Goal: Task Accomplishment & Management: Use online tool/utility

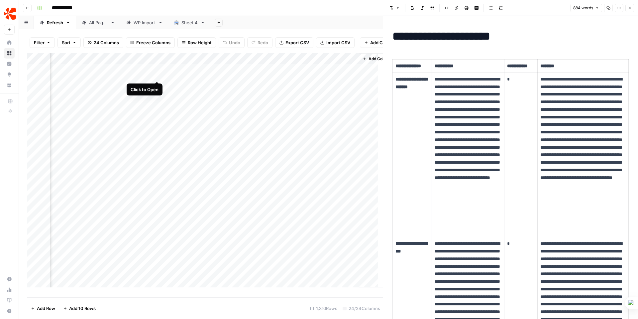
click at [159, 73] on div "Add Column" at bounding box center [205, 172] width 356 height 239
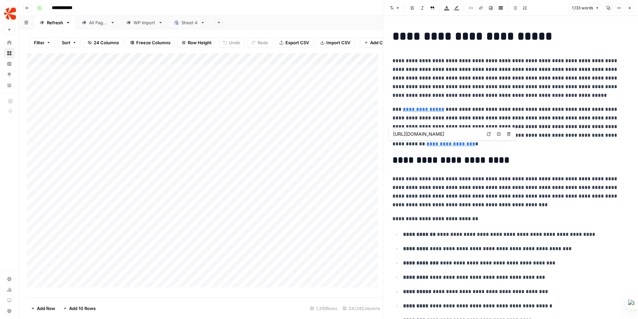
click at [101, 65] on div "Add Column" at bounding box center [205, 172] width 356 height 239
click at [165, 144] on span "Insert 1 column left" at bounding box center [162, 145] width 53 height 7
click at [176, 60] on div "Add Column" at bounding box center [205, 172] width 356 height 239
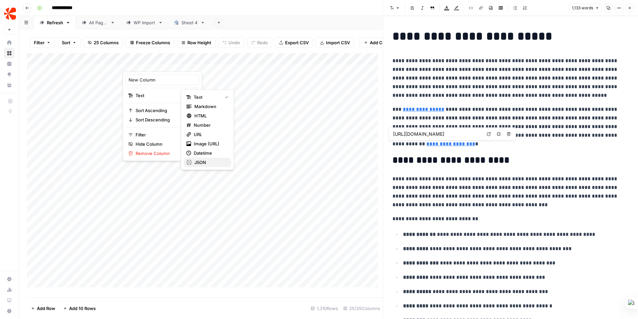
click at [198, 161] on span "JSON" at bounding box center [209, 162] width 31 height 7
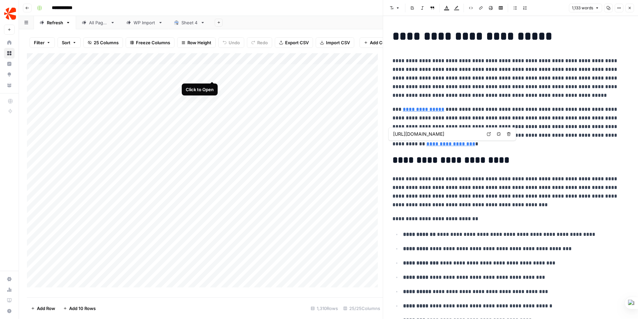
click at [212, 73] on div "Add Column" at bounding box center [205, 172] width 356 height 239
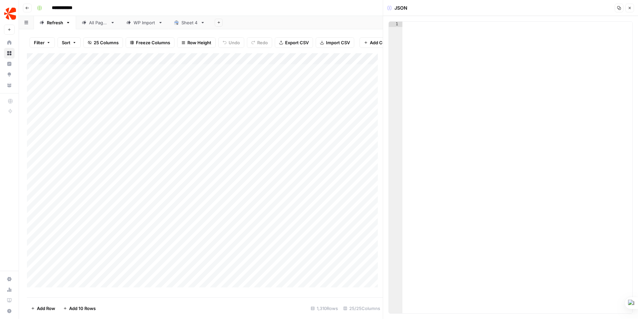
click at [631, 7] on icon "button" at bounding box center [630, 8] width 2 height 2
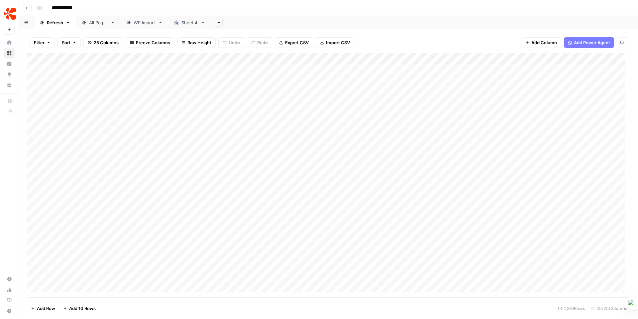
click at [214, 59] on div "Add Column" at bounding box center [328, 175] width 603 height 244
click at [157, 148] on span "Remove Column" at bounding box center [165, 148] width 58 height 7
click at [292, 69] on span "Delete" at bounding box center [295, 68] width 14 height 7
click at [188, 21] on div "Sheet 4" at bounding box center [190, 22] width 16 height 7
click at [259, 58] on div "Add Column" at bounding box center [328, 175] width 603 height 243
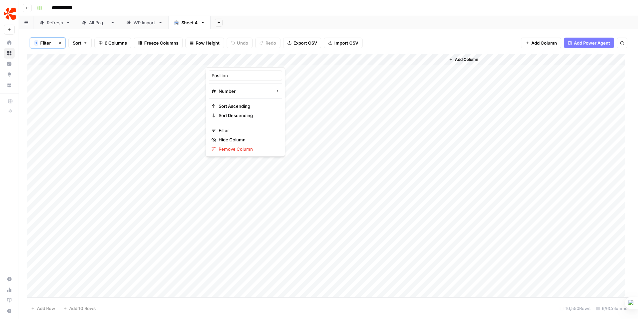
click at [259, 58] on div at bounding box center [236, 60] width 60 height 13
click at [194, 58] on div "Add Column" at bounding box center [328, 175] width 603 height 243
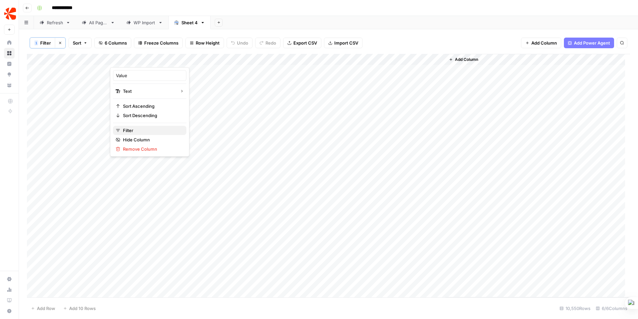
click at [127, 131] on span "Filter" at bounding box center [152, 130] width 58 height 7
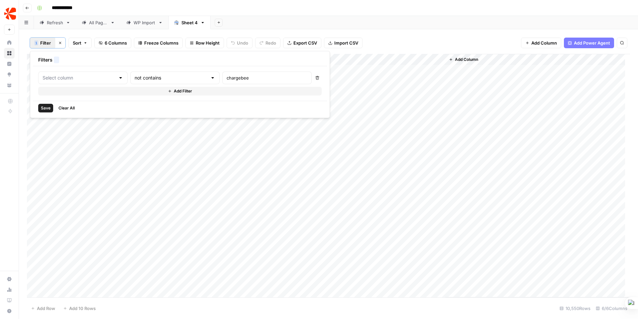
type input "Value"
click at [150, 76] on input "text" at bounding box center [182, 77] width 80 height 7
click at [152, 112] on span "contains" at bounding box center [158, 113] width 65 height 7
type input "contains"
click at [241, 77] on input "chargebee" at bounding box center [285, 77] width 88 height 7
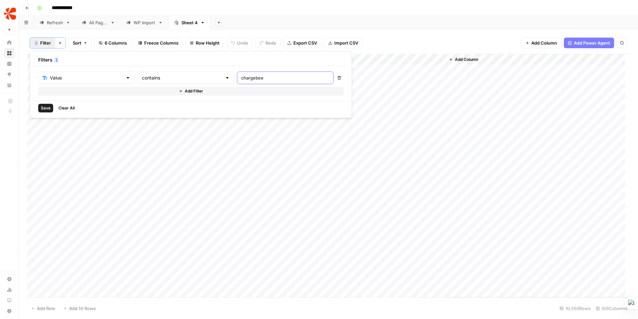
drag, startPoint x: 231, startPoint y: 77, endPoint x: 204, endPoint y: 76, distance: 26.3
click at [237, 76] on div "chargebee" at bounding box center [285, 77] width 97 height 13
type input "purchase order"
click at [150, 199] on div "Add Column" at bounding box center [328, 175] width 603 height 243
click at [182, 82] on div "Add Column" at bounding box center [328, 104] width 603 height 101
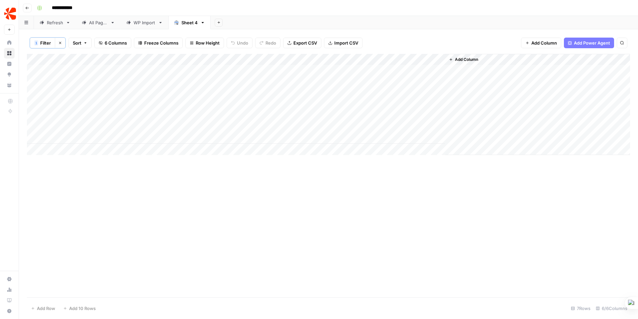
click at [179, 93] on div "Add Column" at bounding box center [328, 104] width 603 height 101
click at [177, 102] on div "Add Column" at bounding box center [328, 104] width 603 height 101
click at [176, 113] on div "Add Column" at bounding box center [328, 104] width 603 height 101
click at [178, 128] on div "Add Column" at bounding box center [328, 104] width 603 height 101
click at [177, 139] on div "Add Column" at bounding box center [328, 104] width 603 height 101
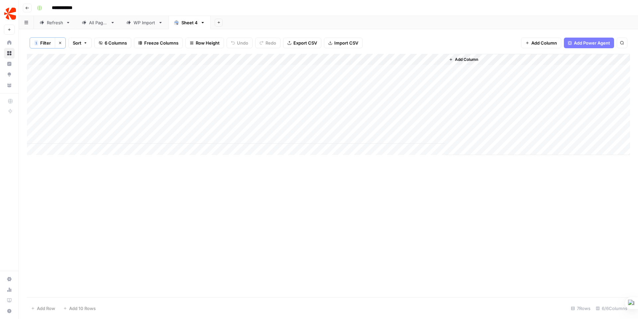
click at [593, 44] on span "Add Power Agent" at bounding box center [592, 43] width 36 height 7
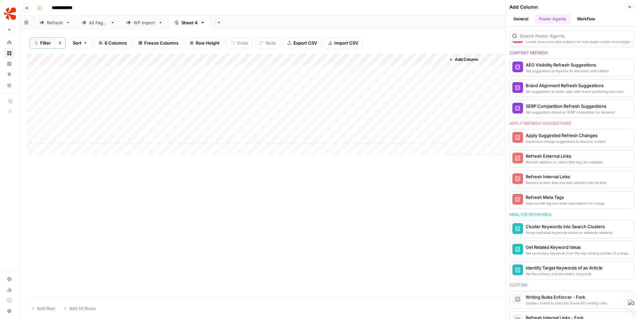
scroll to position [402, 0]
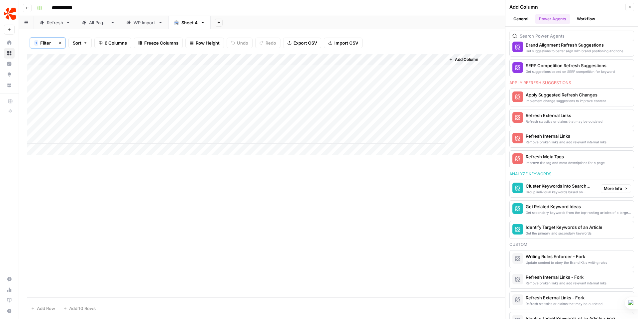
click at [624, 189] on icon "button" at bounding box center [626, 189] width 4 height 4
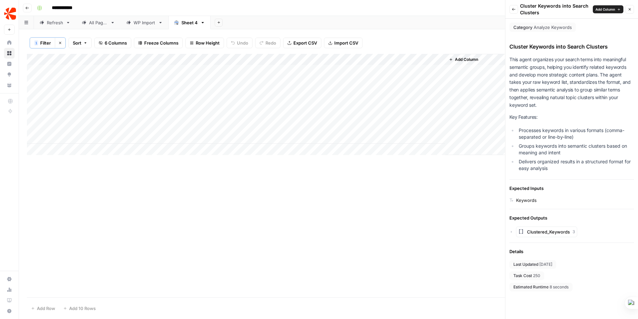
click at [172, 59] on div "Add Column" at bounding box center [328, 104] width 603 height 101
click at [124, 59] on div at bounding box center [158, 60] width 96 height 13
click at [122, 73] on input "Value" at bounding box center [149, 75] width 67 height 7
drag, startPoint x: 131, startPoint y: 75, endPoint x: 111, endPoint y: 73, distance: 20.7
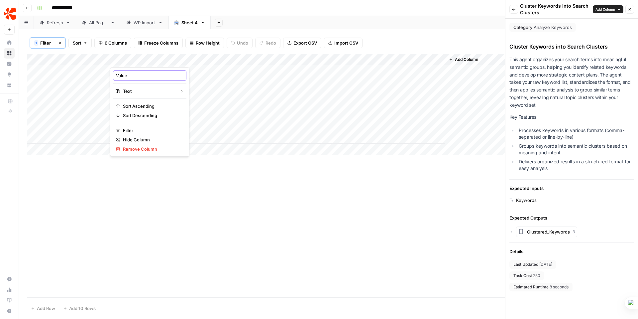
click at [111, 73] on div "Value Text Sort Ascending Sort Descending Filter Hide Column Remove Column" at bounding box center [149, 111] width 79 height 89
click at [136, 58] on div "Add Column" at bounding box center [328, 104] width 603 height 101
click at [130, 74] on input "Value" at bounding box center [149, 75] width 67 height 7
drag, startPoint x: 129, startPoint y: 75, endPoint x: 115, endPoint y: 74, distance: 14.6
click at [115, 74] on div "Value" at bounding box center [149, 75] width 73 height 11
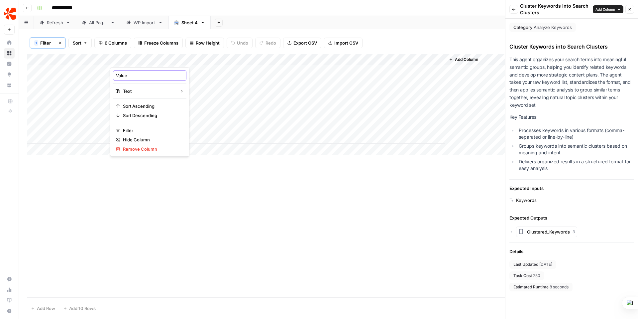
type input "k"
type input "Keywords"
click at [556, 233] on span "Clustered_Keywords" at bounding box center [548, 231] width 43 height 7
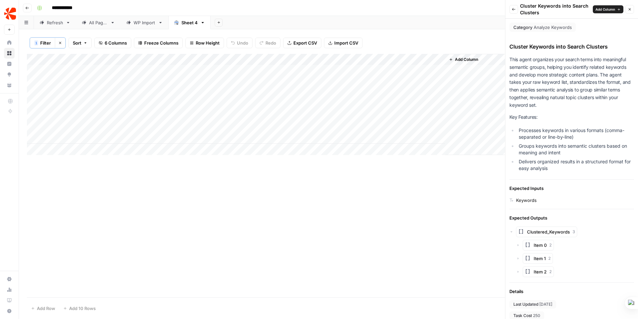
click at [519, 245] on icon "button" at bounding box center [518, 245] width 4 height 4
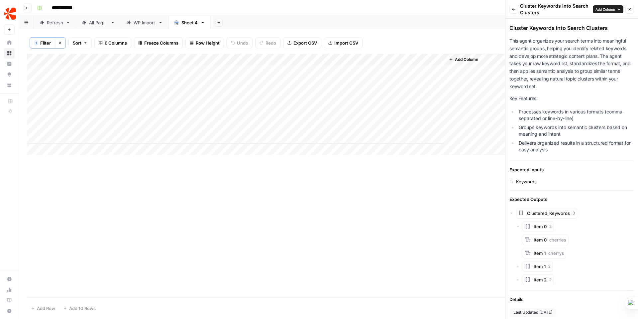
scroll to position [25, 0]
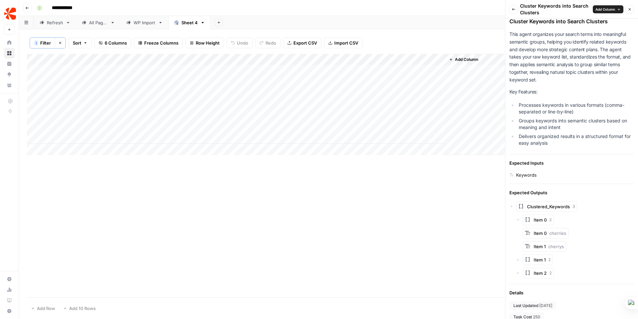
click at [518, 259] on icon "button" at bounding box center [518, 260] width 1 height 2
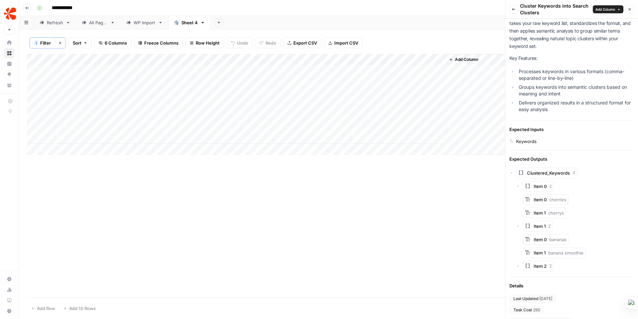
scroll to position [69, 0]
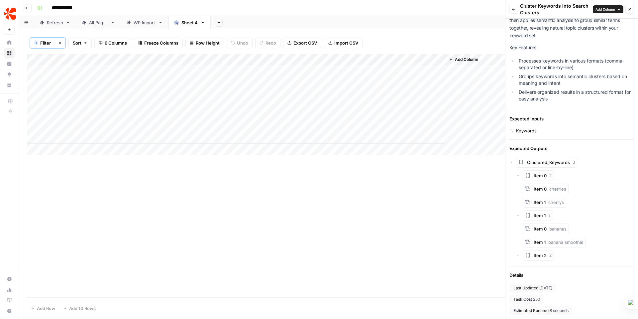
click at [518, 255] on icon "button" at bounding box center [518, 255] width 1 height 2
click at [511, 162] on icon "button" at bounding box center [512, 162] width 2 height 1
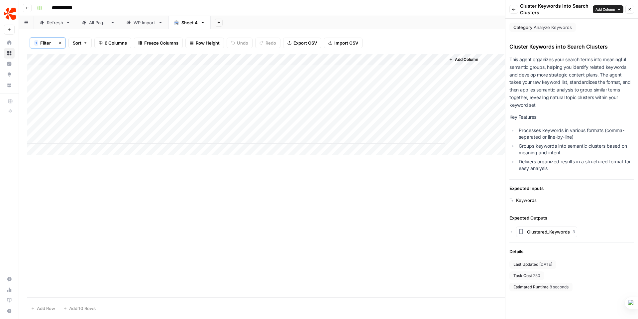
click at [195, 59] on div "Add Column" at bounding box center [328, 104] width 603 height 101
click at [140, 129] on span "Filter" at bounding box center [152, 130] width 58 height 7
type input "Keywords"
drag, startPoint x: 238, startPoint y: 77, endPoint x: 203, endPoint y: 77, distance: 34.6
click at [237, 77] on div "purchase order" at bounding box center [285, 77] width 97 height 13
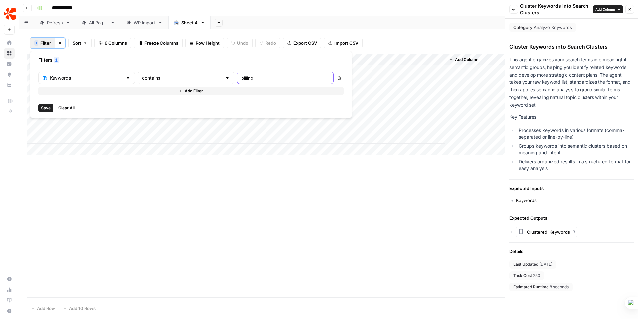
type input "billing"
click at [49, 107] on span "Save" at bounding box center [46, 108] width 10 height 6
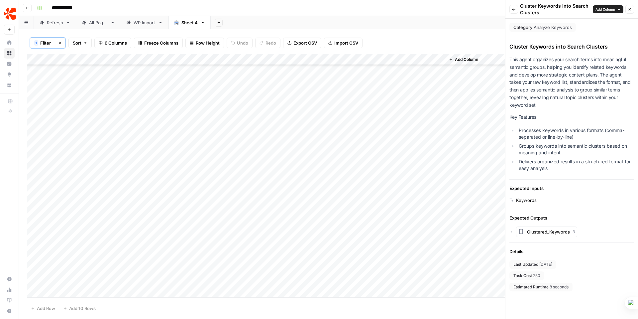
scroll to position [5686, 0]
click at [607, 9] on span "Add Column" at bounding box center [606, 9] width 20 height 5
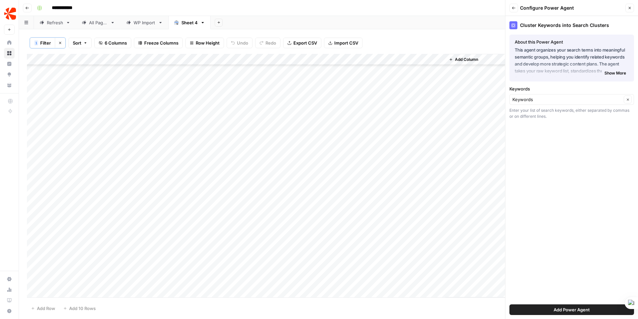
click at [623, 73] on span "Show More" at bounding box center [616, 73] width 22 height 6
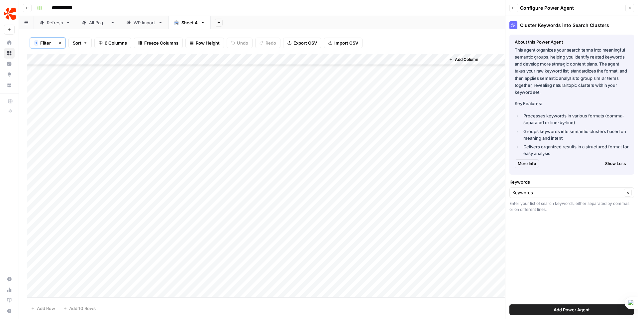
click at [530, 164] on span "More Info" at bounding box center [527, 164] width 18 height 6
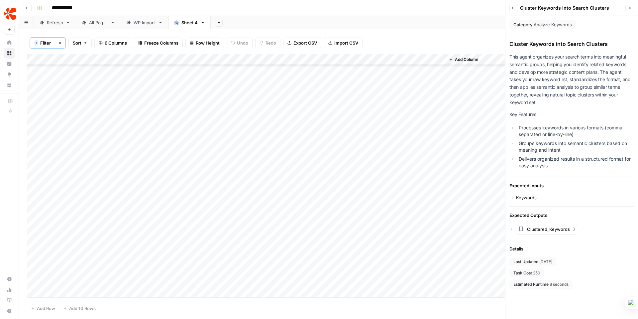
click at [512, 9] on icon "button" at bounding box center [514, 8] width 4 height 4
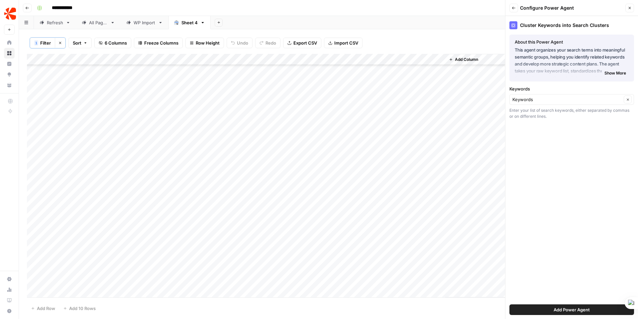
click at [576, 310] on span "Add Power Agent" at bounding box center [572, 309] width 36 height 7
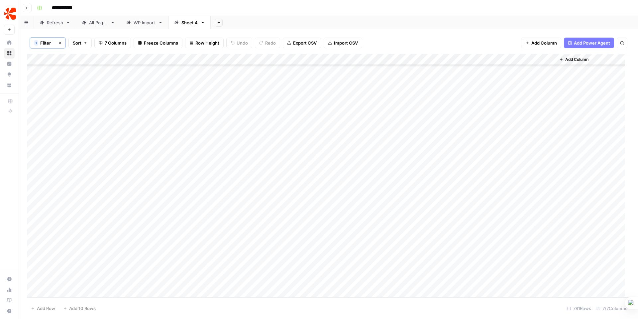
click at [541, 58] on div "Add Column" at bounding box center [328, 175] width 603 height 243
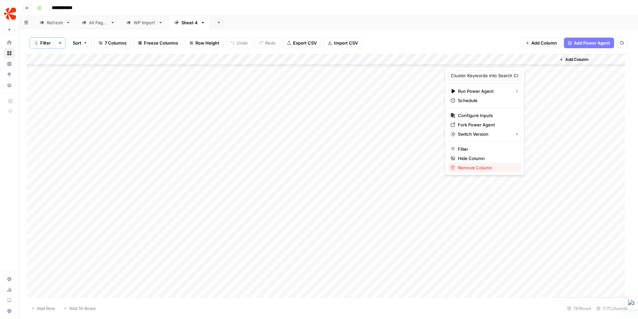
click at [466, 167] on span "Remove Column" at bounding box center [487, 167] width 58 height 7
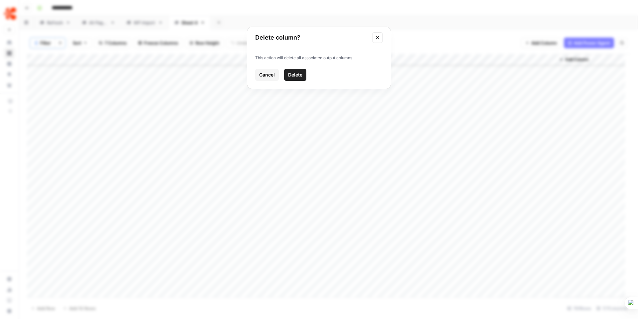
click at [299, 74] on span "Delete" at bounding box center [295, 74] width 14 height 7
click at [145, 21] on div "WP Import" at bounding box center [145, 22] width 22 height 7
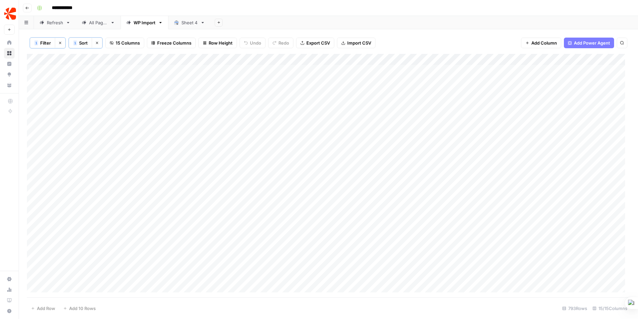
click at [96, 24] on div "All Pages" at bounding box center [98, 22] width 19 height 7
click at [52, 22] on div "Refresh" at bounding box center [55, 22] width 16 height 7
click at [189, 69] on div "Add Column" at bounding box center [328, 175] width 603 height 244
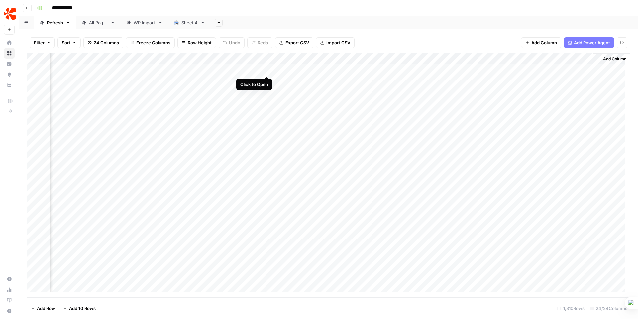
click at [265, 69] on div "Add Column" at bounding box center [328, 175] width 603 height 244
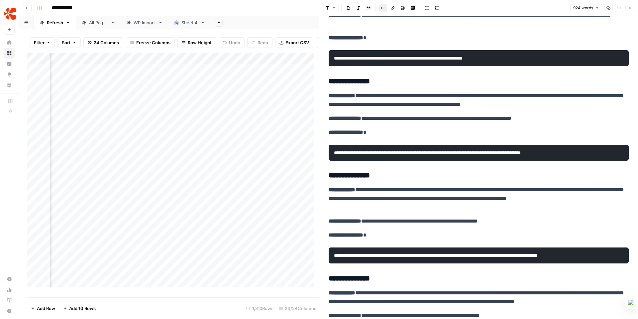
scroll to position [0, 1263]
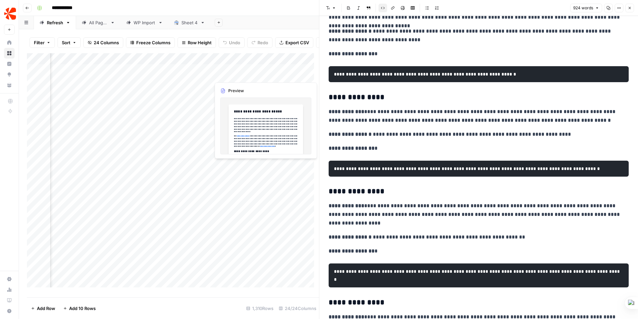
click at [244, 75] on div "Add Column" at bounding box center [173, 172] width 292 height 239
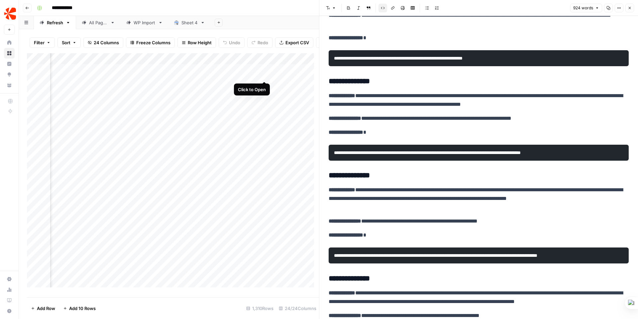
click at [264, 76] on div "Add Column" at bounding box center [173, 172] width 292 height 239
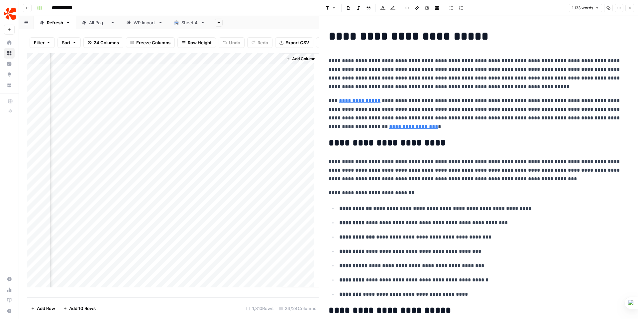
scroll to position [0, 1452]
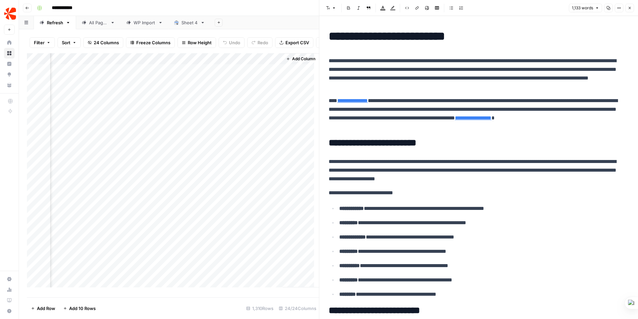
click at [297, 62] on span "Add Column" at bounding box center [303, 59] width 23 height 6
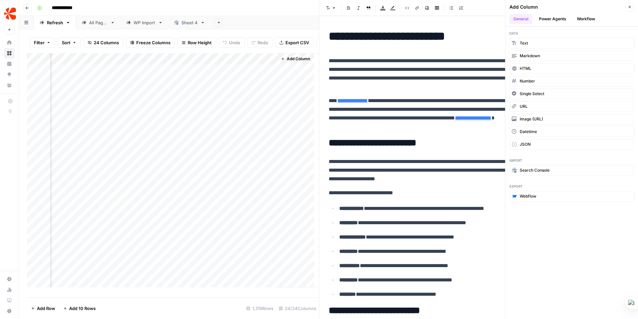
click at [556, 18] on button "Power Agents" at bounding box center [552, 19] width 35 height 10
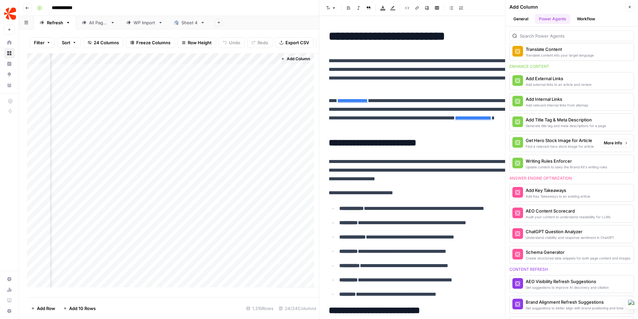
scroll to position [183, 0]
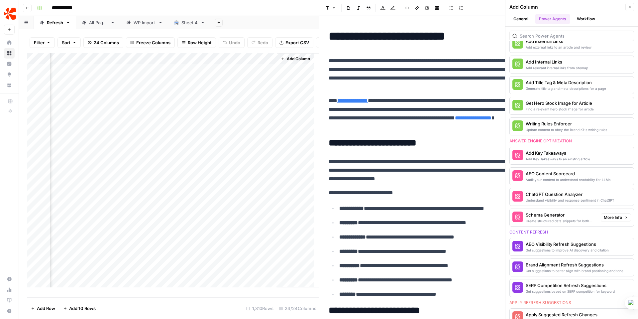
click at [552, 216] on div "Schema Generator" at bounding box center [561, 214] width 70 height 7
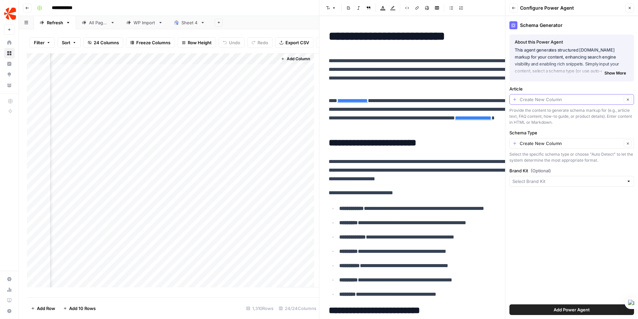
click at [567, 100] on input "Article" at bounding box center [571, 99] width 102 height 7
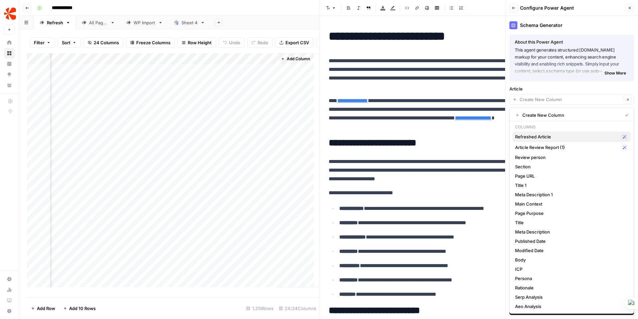
click at [546, 135] on span "Refreshed Article" at bounding box center [566, 136] width 103 height 7
type input "Refreshed Article"
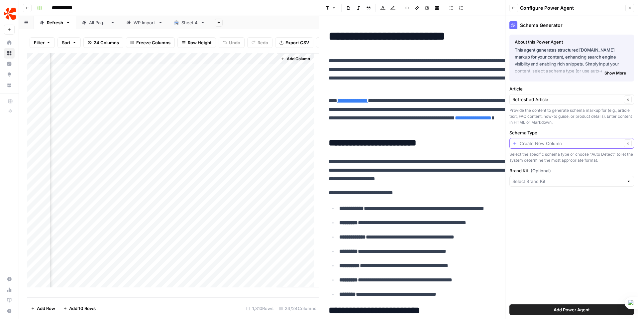
click at [548, 144] on input "Schema Type" at bounding box center [571, 143] width 102 height 7
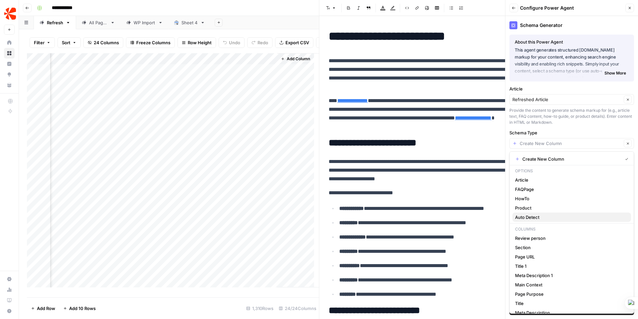
click at [535, 217] on span "Auto Detect" at bounding box center [570, 217] width 111 height 7
type input "Auto Detect"
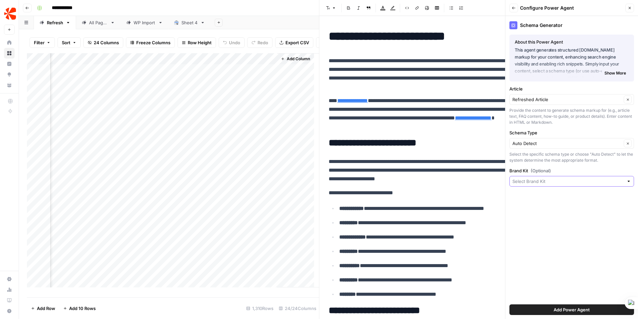
click at [540, 182] on input "Brand Kit (Optional)" at bounding box center [568, 181] width 111 height 7
click at [534, 199] on span "Chargebee" at bounding box center [570, 196] width 111 height 7
type input "Chargebee"
click at [569, 312] on span "Add Power Agent" at bounding box center [572, 309] width 36 height 7
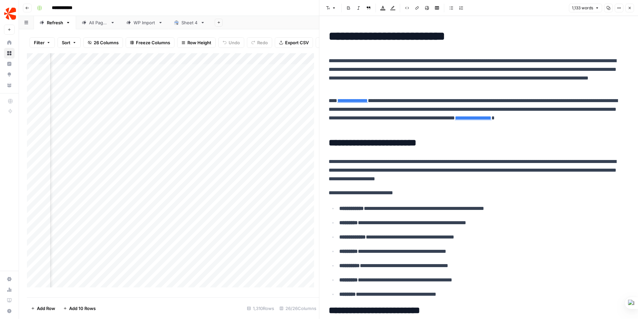
scroll to position [0, 1535]
click at [229, 85] on div "Add Column" at bounding box center [173, 172] width 292 height 239
click at [229, 95] on div "Add Column" at bounding box center [173, 172] width 292 height 239
click at [228, 108] on div "Add Column" at bounding box center [173, 172] width 292 height 239
click at [228, 119] on div "Add Column" at bounding box center [173, 172] width 292 height 239
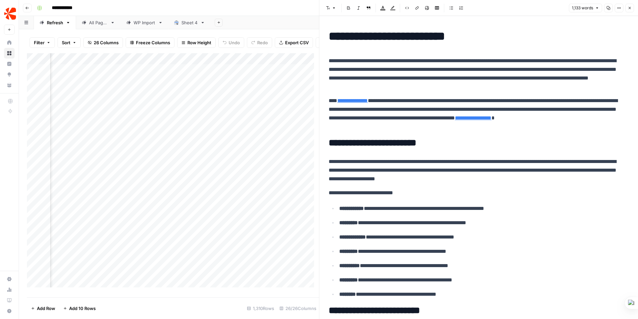
click at [229, 220] on div "Add Column" at bounding box center [173, 172] width 292 height 239
click at [71, 40] on button "Sort" at bounding box center [69, 42] width 23 height 11
click at [144, 75] on span "Add Sort" at bounding box center [140, 78] width 17 height 6
click at [123, 76] on input "text" at bounding box center [118, 76] width 67 height 7
click at [99, 33] on div "Filter Sort 26 Columns Freeze Columns Row Height Undo Redo Export CSV Import CS…" at bounding box center [173, 42] width 292 height 21
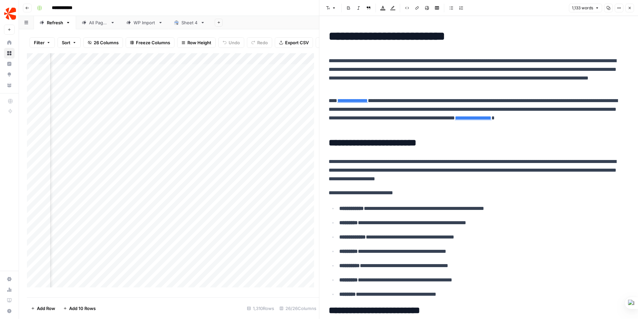
click at [287, 84] on div "Add Column" at bounding box center [173, 172] width 292 height 239
click at [265, 84] on div "Add Column" at bounding box center [173, 172] width 292 height 239
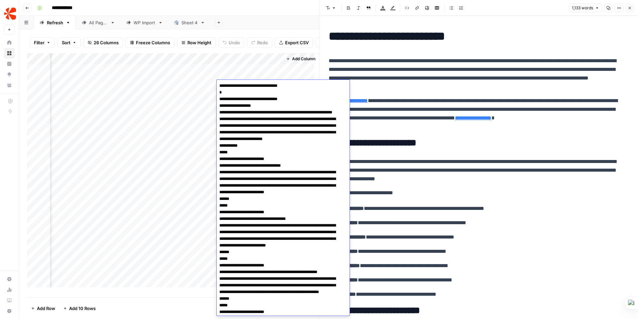
scroll to position [0, 0]
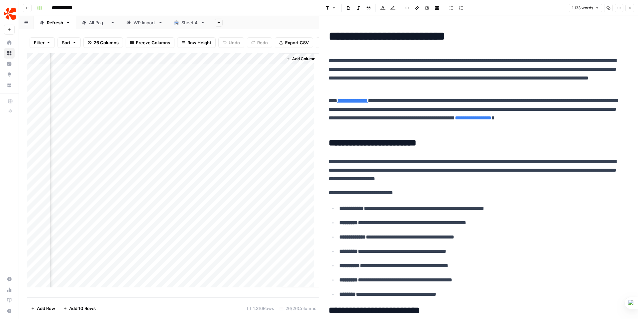
click at [202, 85] on div "Add Column" at bounding box center [173, 172] width 292 height 239
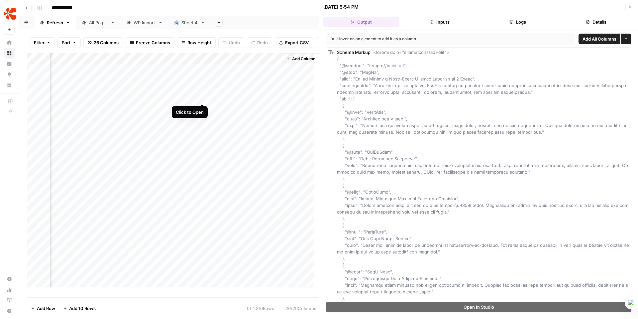
click at [201, 97] on div "Add Column" at bounding box center [173, 172] width 292 height 239
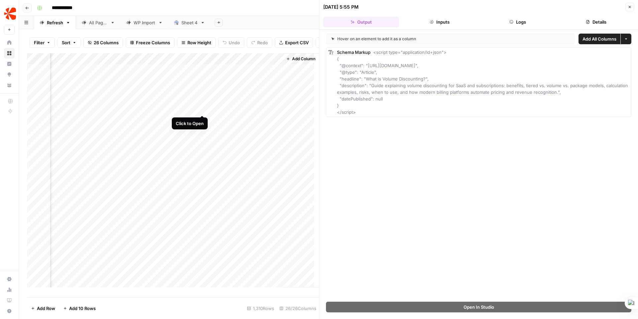
click at [203, 108] on div "Add Column" at bounding box center [173, 172] width 292 height 239
click at [203, 119] on div "Add Column" at bounding box center [173, 172] width 292 height 239
click at [134, 88] on div "Add Column" at bounding box center [173, 172] width 292 height 239
click at [101, 73] on div "Add Column" at bounding box center [173, 172] width 292 height 239
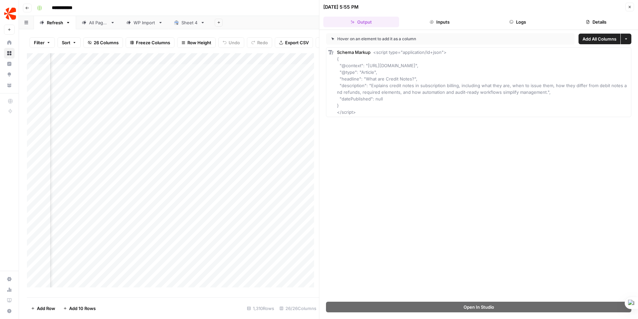
scroll to position [0, 550]
click at [240, 72] on div "Add Column" at bounding box center [173, 172] width 292 height 239
click at [243, 74] on div "Add Column" at bounding box center [173, 172] width 292 height 239
click at [176, 71] on div "Add Column" at bounding box center [173, 172] width 292 height 239
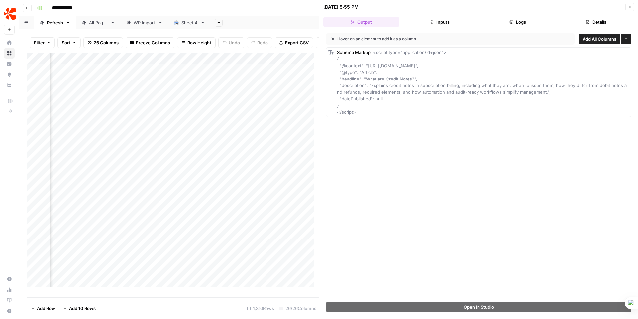
click at [174, 74] on div "Add Column" at bounding box center [173, 172] width 292 height 239
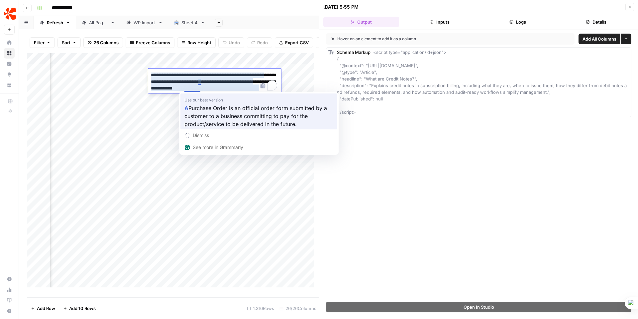
type textarea "**********"
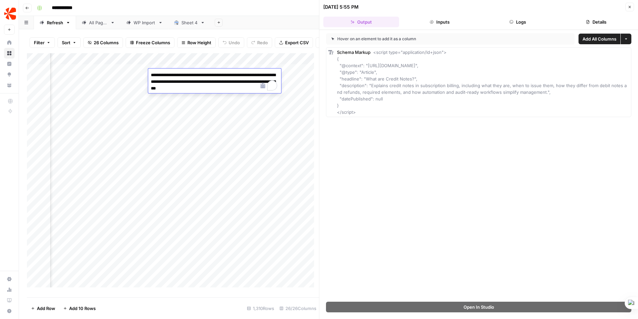
click at [229, 108] on div "Add Column" at bounding box center [173, 172] width 292 height 239
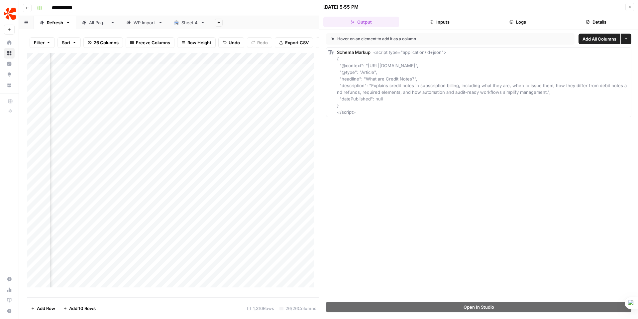
click at [228, 76] on div "Add Column" at bounding box center [173, 172] width 292 height 239
click at [228, 76] on span "Date" at bounding box center [237, 75] width 53 height 6
click at [240, 61] on div "Add Column" at bounding box center [173, 172] width 292 height 239
click at [288, 63] on div "Add Column" at bounding box center [173, 172] width 292 height 239
